Goal: Task Accomplishment & Management: Manage account settings

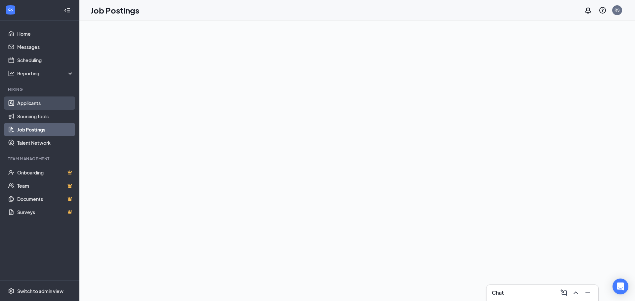
click at [35, 101] on link "Applicants" at bounding box center [45, 103] width 57 height 13
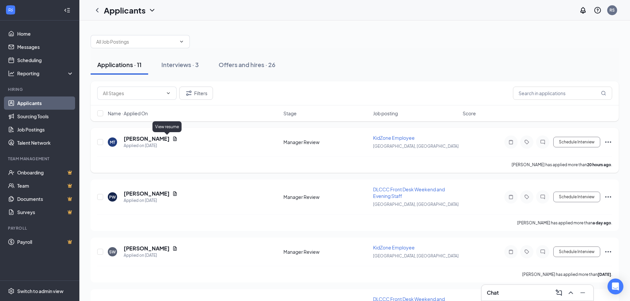
click at [172, 139] on icon "Document" at bounding box center [174, 138] width 5 height 5
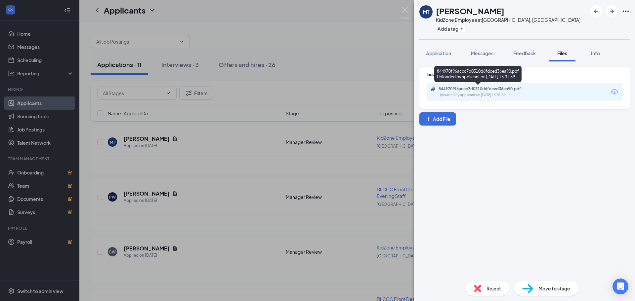
click at [517, 94] on div "Uploaded by applicant on [DATE] 15:01:39" at bounding box center [488, 95] width 99 height 5
click at [173, 156] on div "MT [PERSON_NAME] KidZone Employee at [GEOGRAPHIC_DATA], [GEOGRAPHIC_DATA] Add a…" at bounding box center [317, 150] width 635 height 301
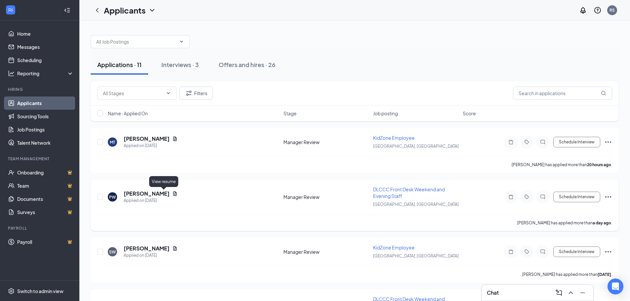
click at [172, 193] on icon "Document" at bounding box center [174, 193] width 5 height 5
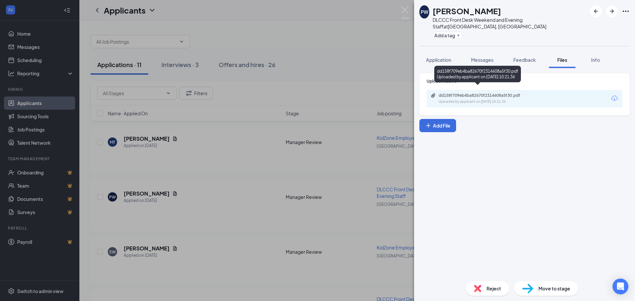
click at [473, 99] on div "Uploaded by applicant on [DATE] 10:21:36" at bounding box center [488, 101] width 99 height 5
click at [321, 45] on div "PW [PERSON_NAME] DLCCC Front Desk Weekend and Evening Staff at [GEOGRAPHIC_DATA…" at bounding box center [317, 150] width 635 height 301
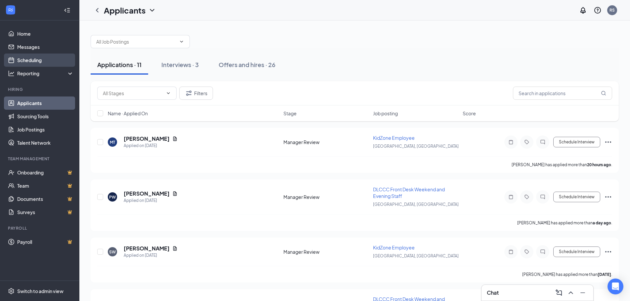
drag, startPoint x: 41, startPoint y: 61, endPoint x: 48, endPoint y: 61, distance: 7.3
click at [41, 61] on link "Scheduling" at bounding box center [45, 60] width 57 height 13
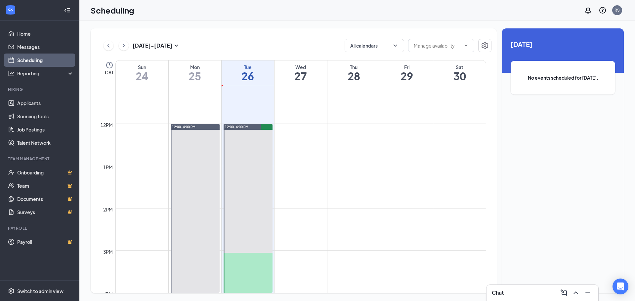
scroll to position [458, 0]
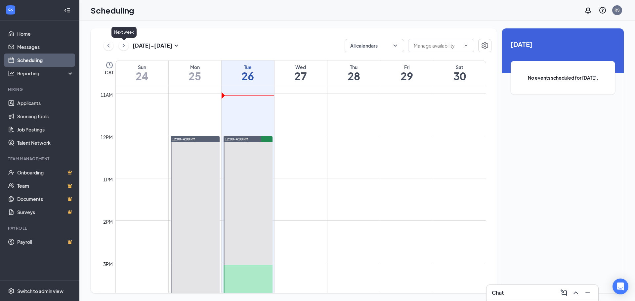
click at [124, 46] on icon "ChevronRight" at bounding box center [123, 46] width 7 height 8
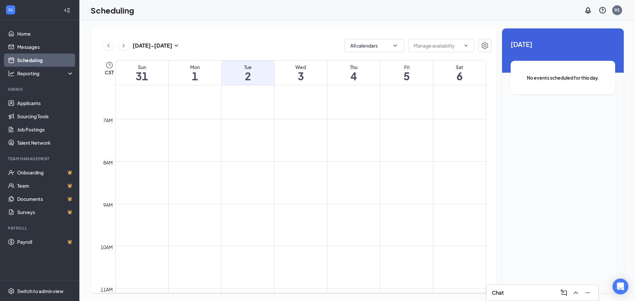
scroll to position [259, 0]
